Goal: Transaction & Acquisition: Purchase product/service

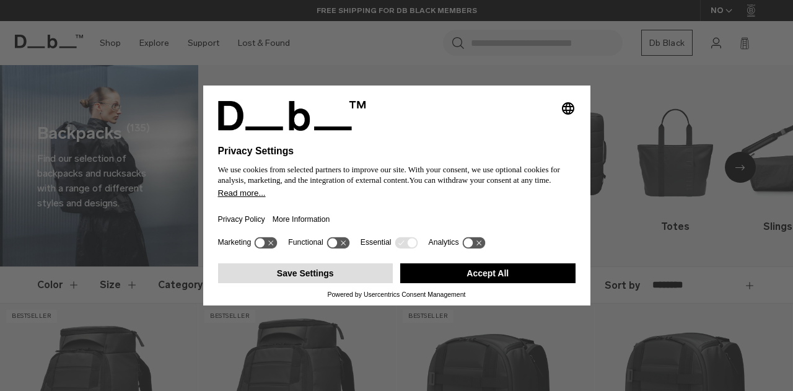
click at [329, 276] on button "Save Settings" at bounding box center [305, 273] width 175 height 20
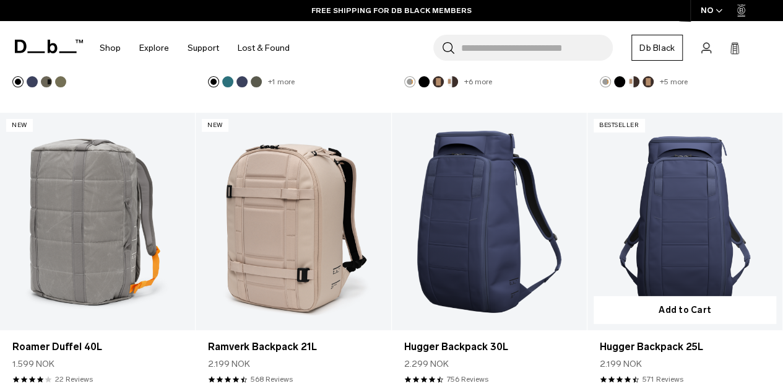
scroll to position [1796, 0]
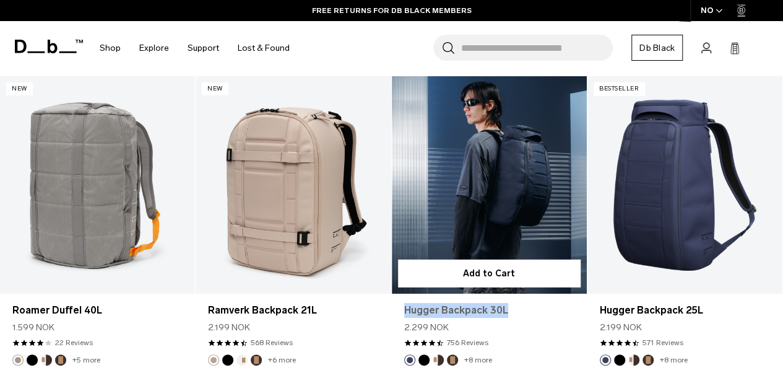
drag, startPoint x: 400, startPoint y: 293, endPoint x: 509, endPoint y: 291, distance: 109.0
click at [509, 293] on div "Hugger Backpack 30L 2.299 NOK 4.5 star rating 756 Reviews" at bounding box center [489, 323] width 195 height 61
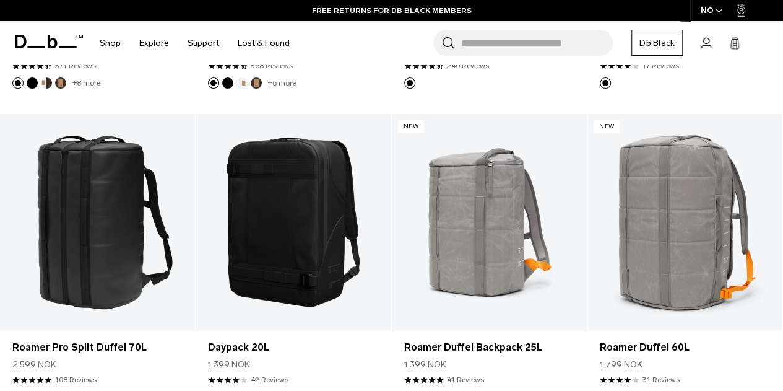
scroll to position [1238, 0]
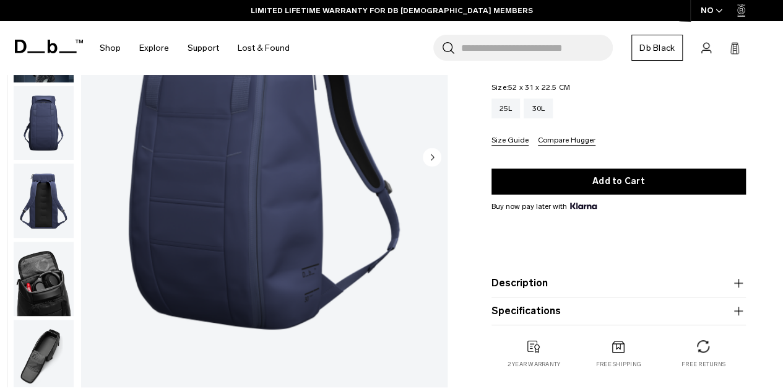
scroll to position [186, 0]
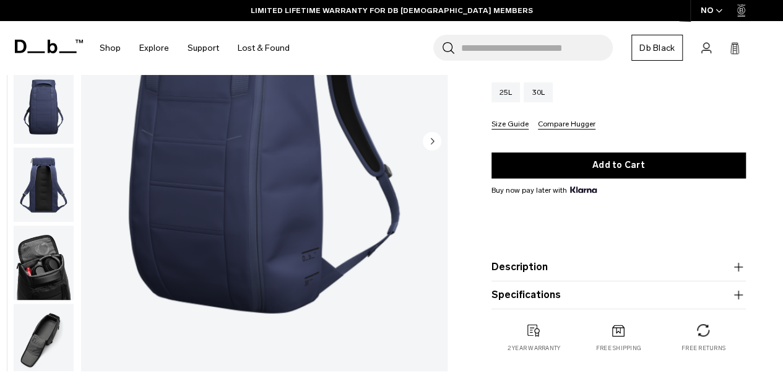
click at [59, 272] on img "button" at bounding box center [44, 262] width 60 height 74
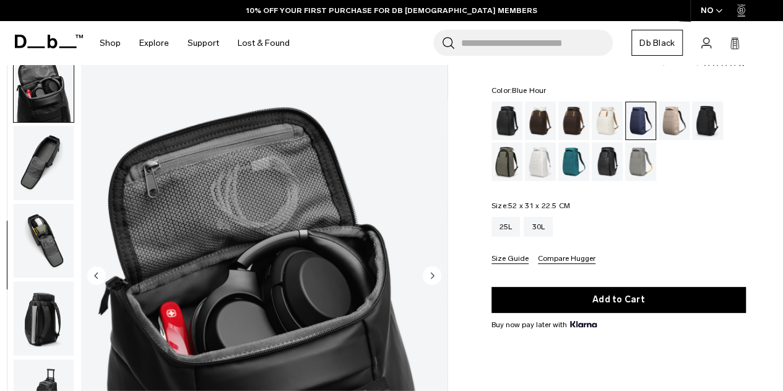
scroll to position [0, 0]
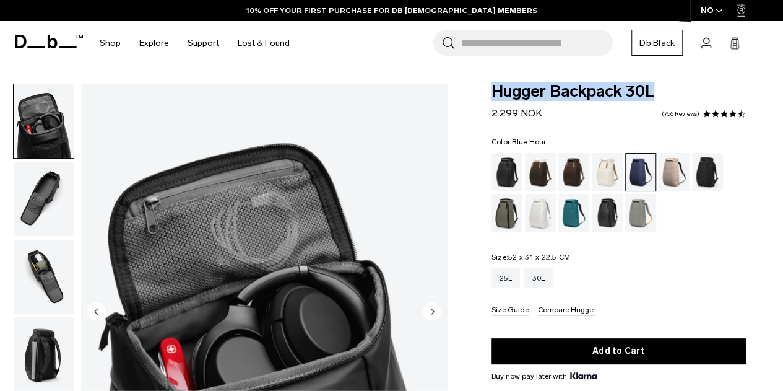
drag, startPoint x: 490, startPoint y: 93, endPoint x: 659, endPoint y: 98, distance: 169.1
click at [659, 98] on div "Hugger Backpack 30L 2.299 NOK 4.5 star rating 756 Reviews Color: Blue Hour Out …" at bounding box center [618, 323] width 329 height 479
copy span "Hugger Backpack 30L"
